Goal: Task Accomplishment & Management: Complete application form

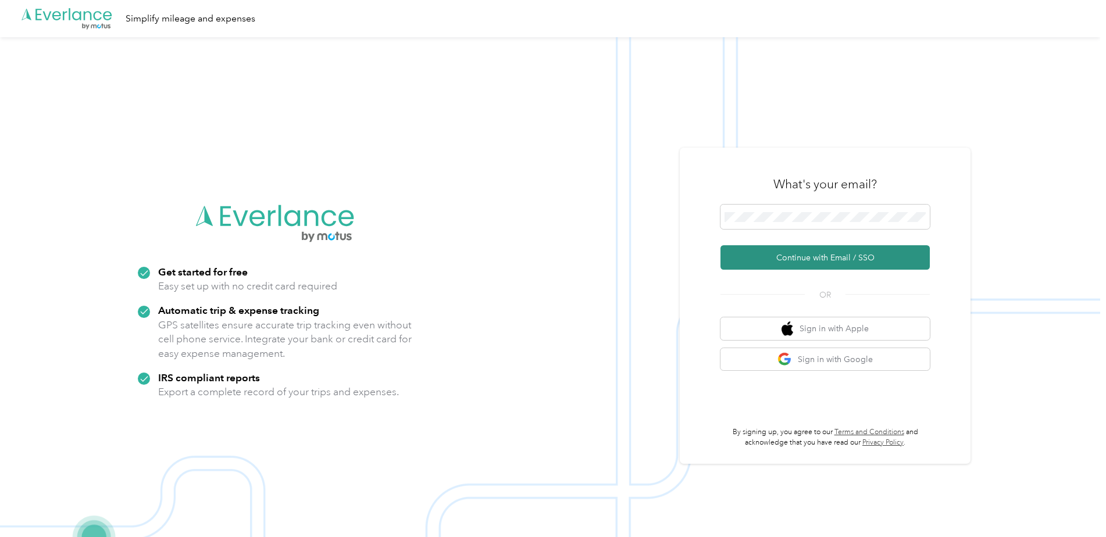
click at [792, 258] on button "Continue with Email / SSO" at bounding box center [825, 257] width 209 height 24
click at [807, 259] on button "Continue with Email / SSO" at bounding box center [825, 257] width 209 height 24
click at [807, 255] on button "Continue with Email / SSO" at bounding box center [825, 257] width 209 height 24
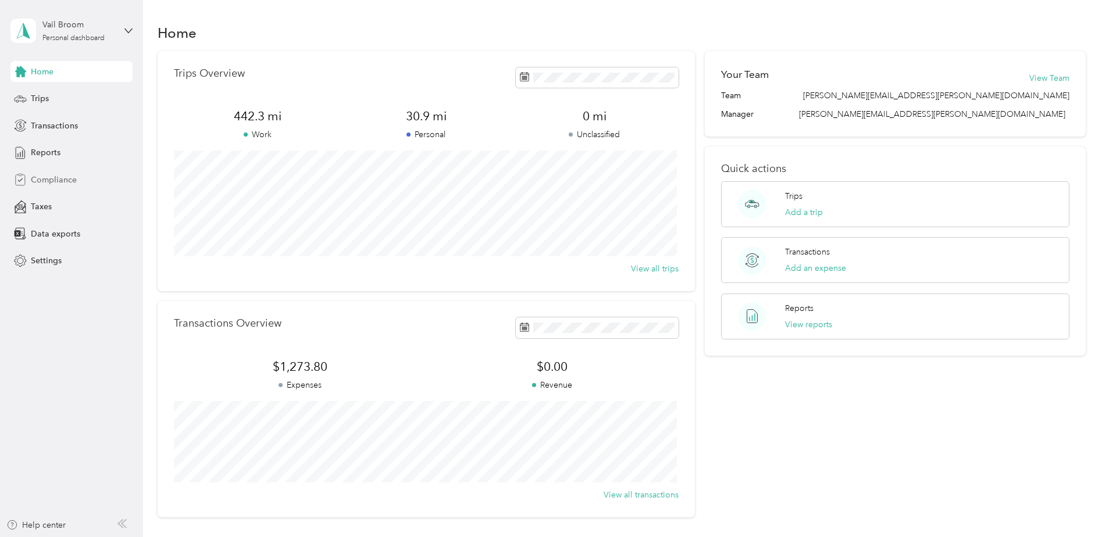
click at [49, 179] on span "Compliance" at bounding box center [54, 180] width 46 height 12
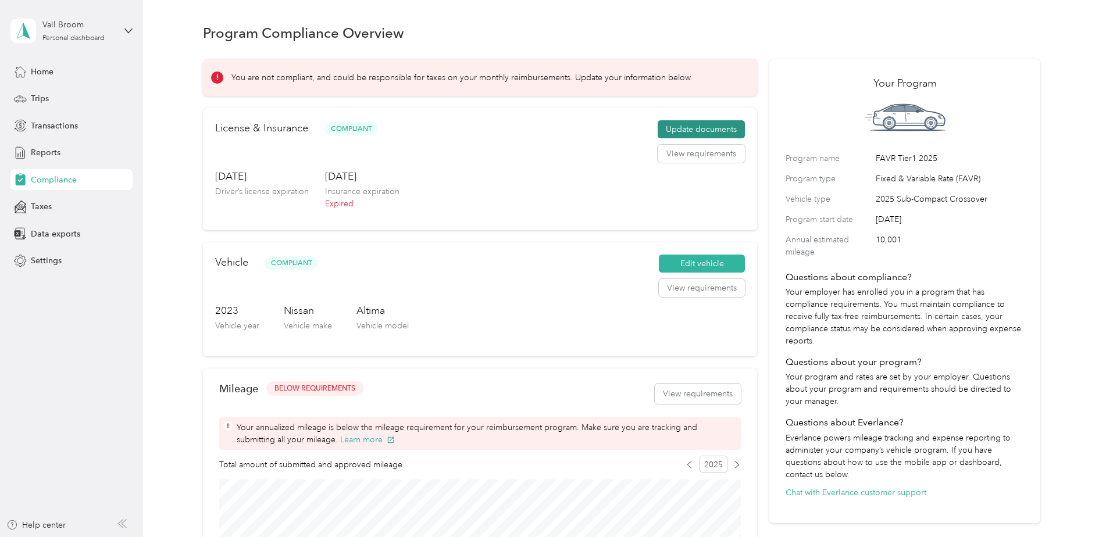
click at [692, 131] on button "Update documents" at bounding box center [701, 129] width 87 height 19
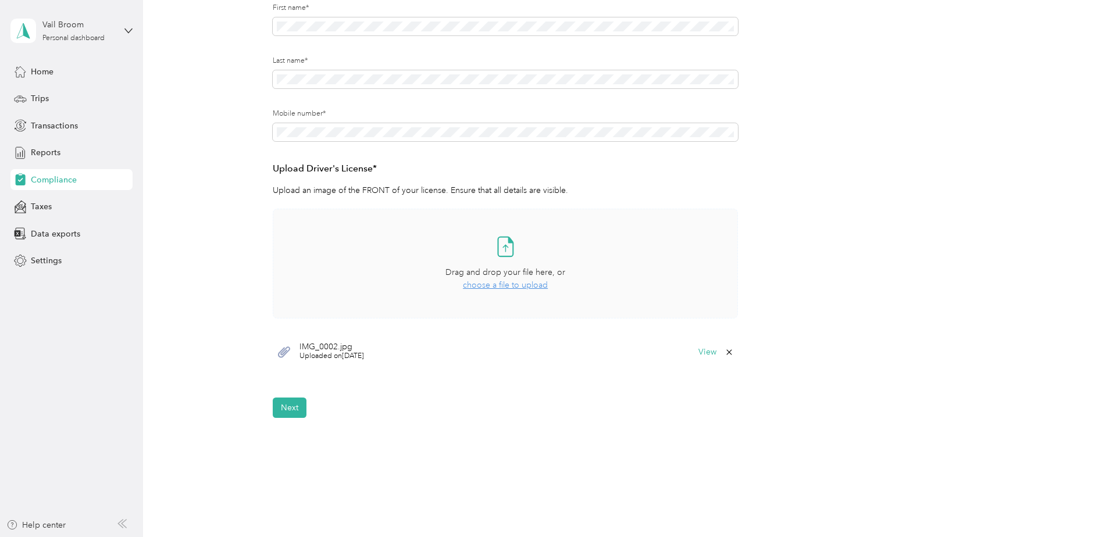
scroll to position [225, 0]
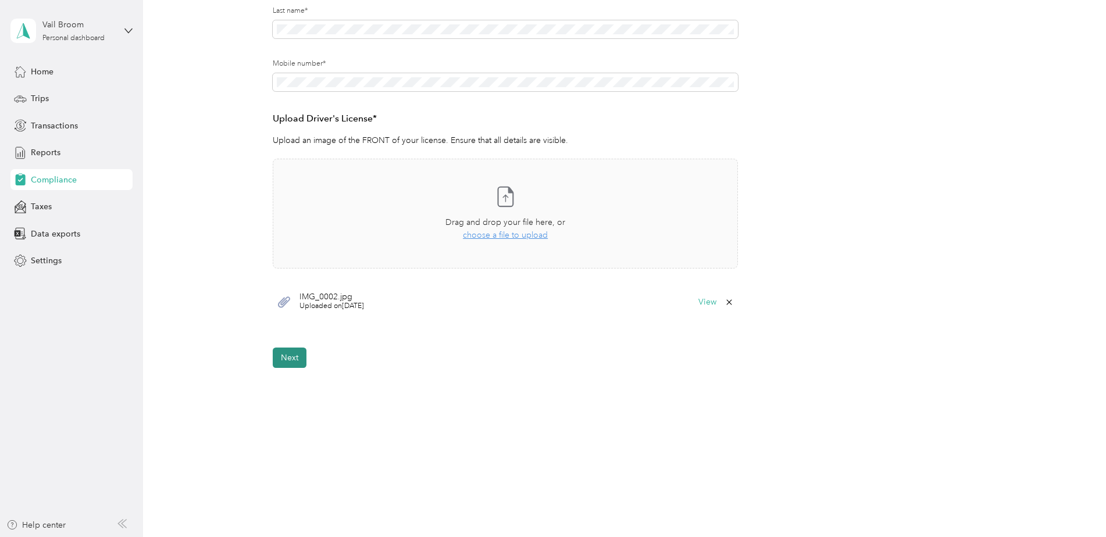
click at [288, 356] on button "Next" at bounding box center [290, 358] width 34 height 20
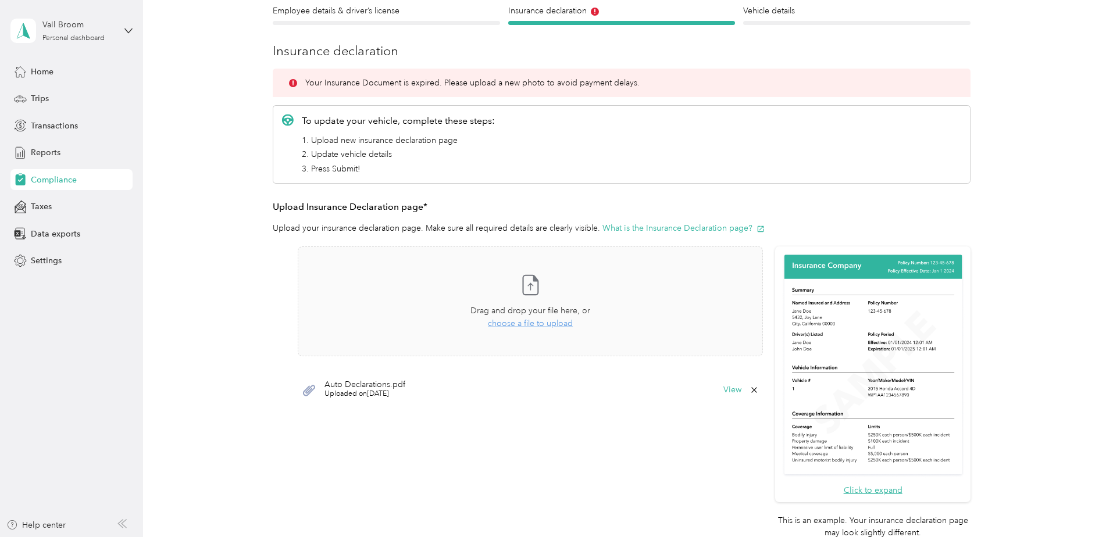
scroll to position [92, 0]
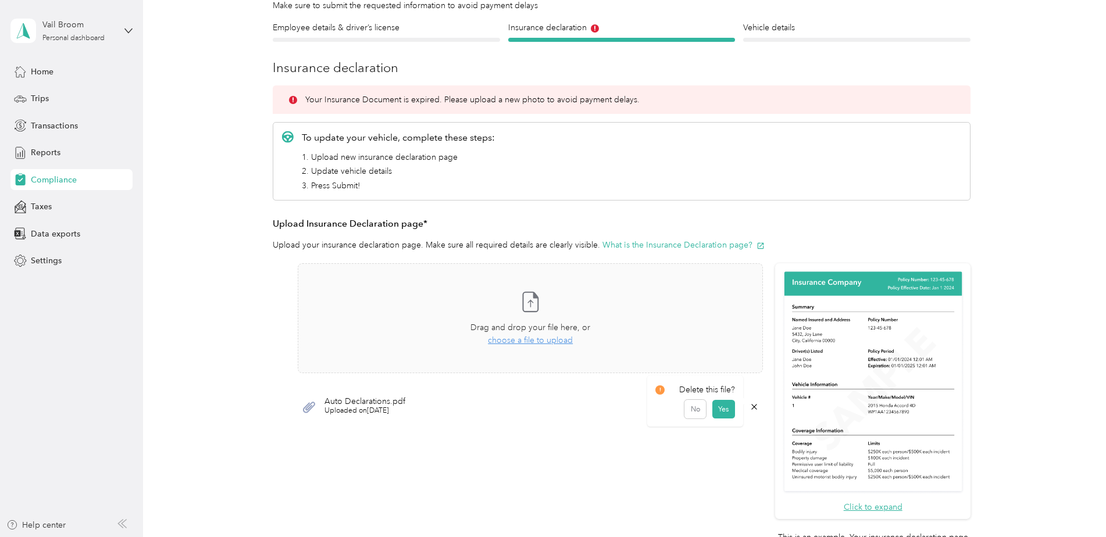
click at [754, 407] on icon at bounding box center [754, 406] width 9 height 9
click at [721, 417] on button "Yes" at bounding box center [724, 415] width 23 height 19
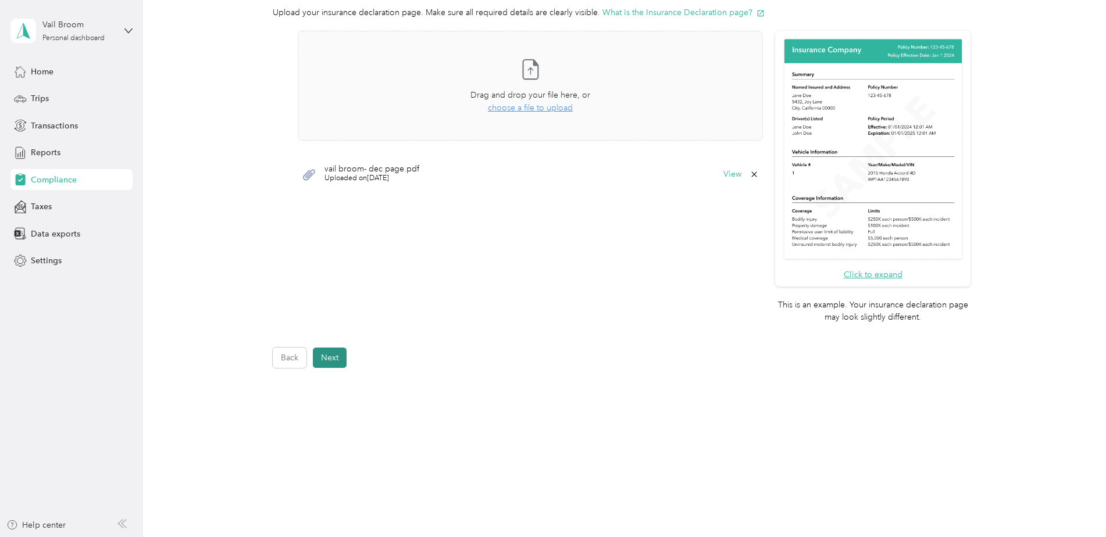
click at [328, 356] on button "Next" at bounding box center [330, 358] width 34 height 20
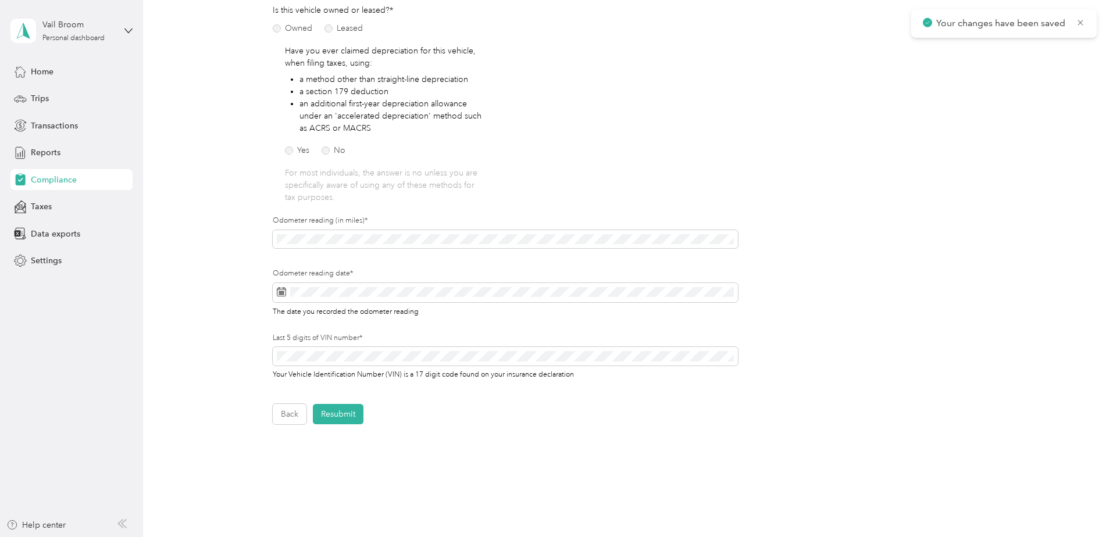
scroll to position [189, 0]
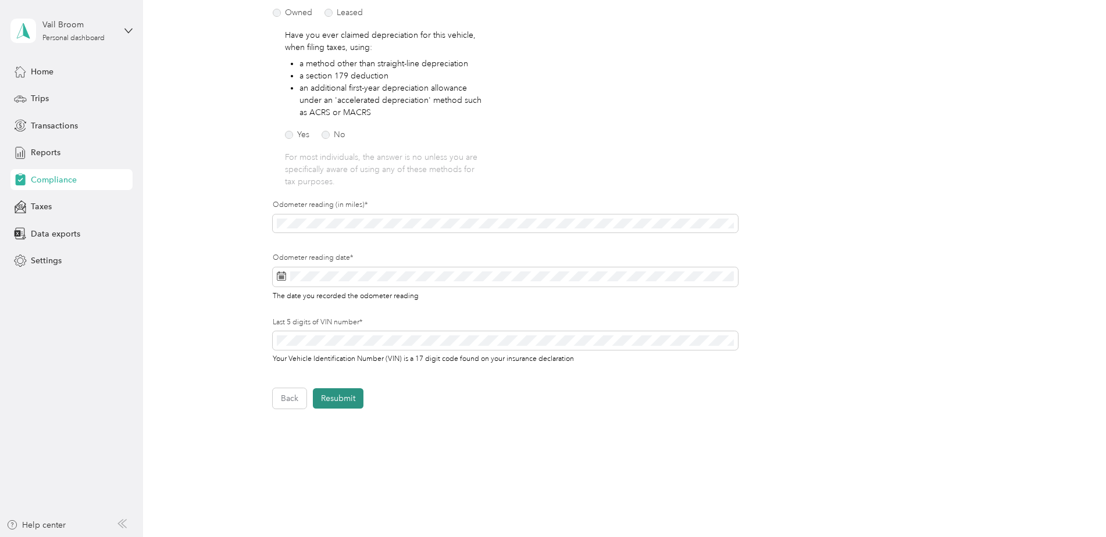
click at [336, 399] on button "Resubmit" at bounding box center [338, 399] width 51 height 20
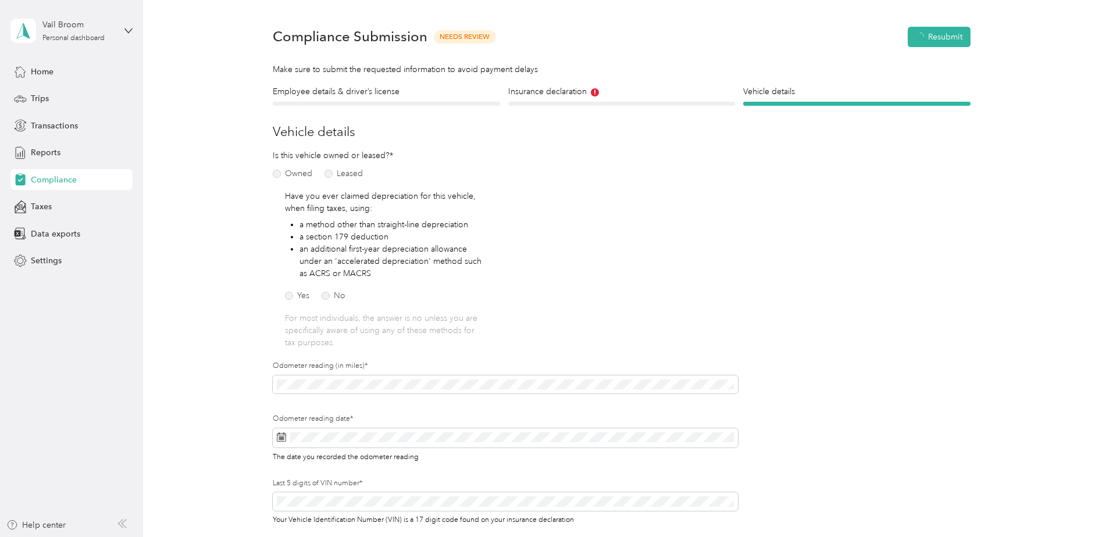
scroll to position [15, 0]
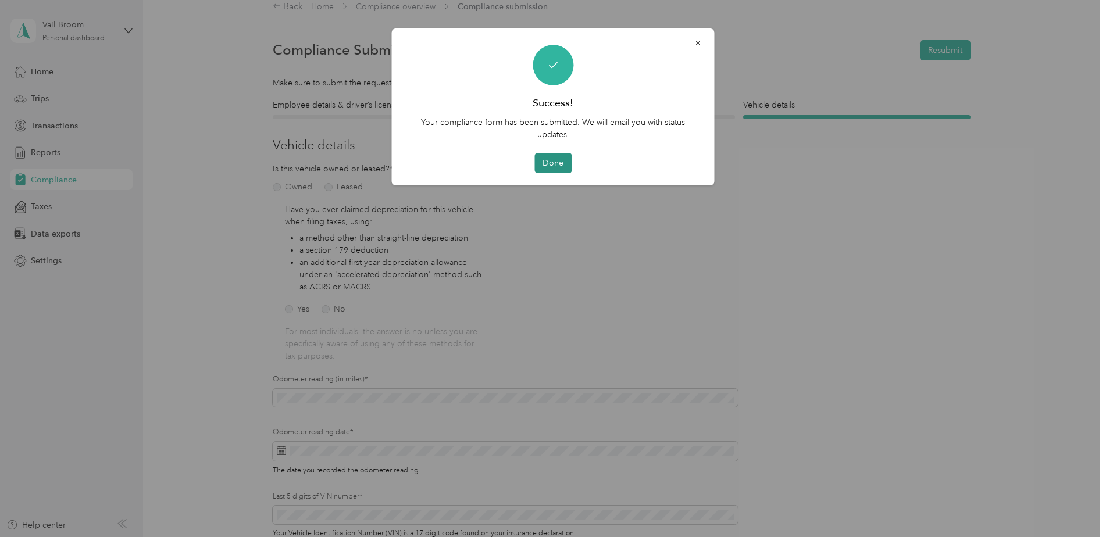
click at [555, 161] on button "Done" at bounding box center [553, 163] width 37 height 20
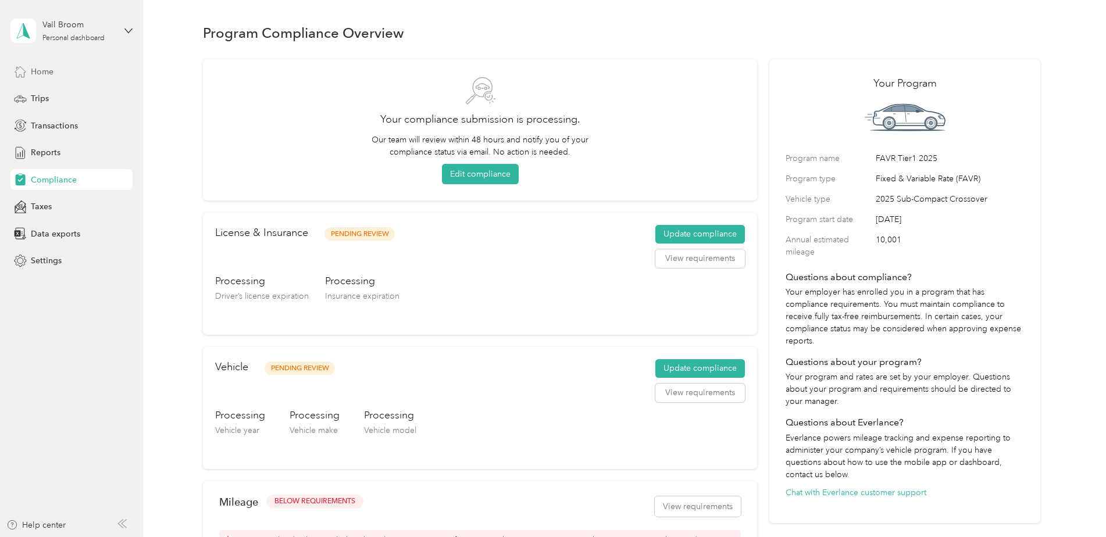
click at [45, 73] on span "Home" at bounding box center [42, 72] width 23 height 12
